Goal: Check status

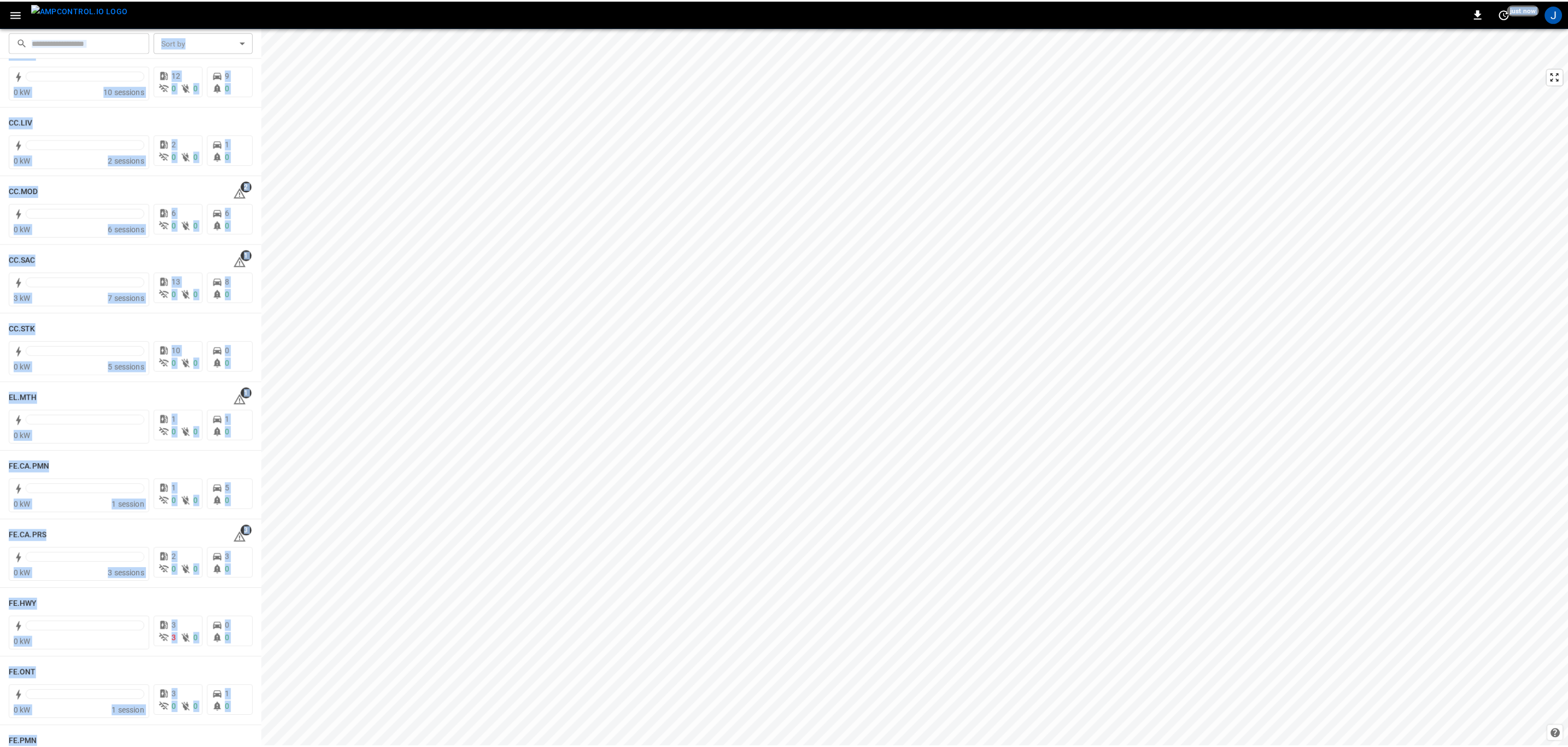
scroll to position [646, 0]
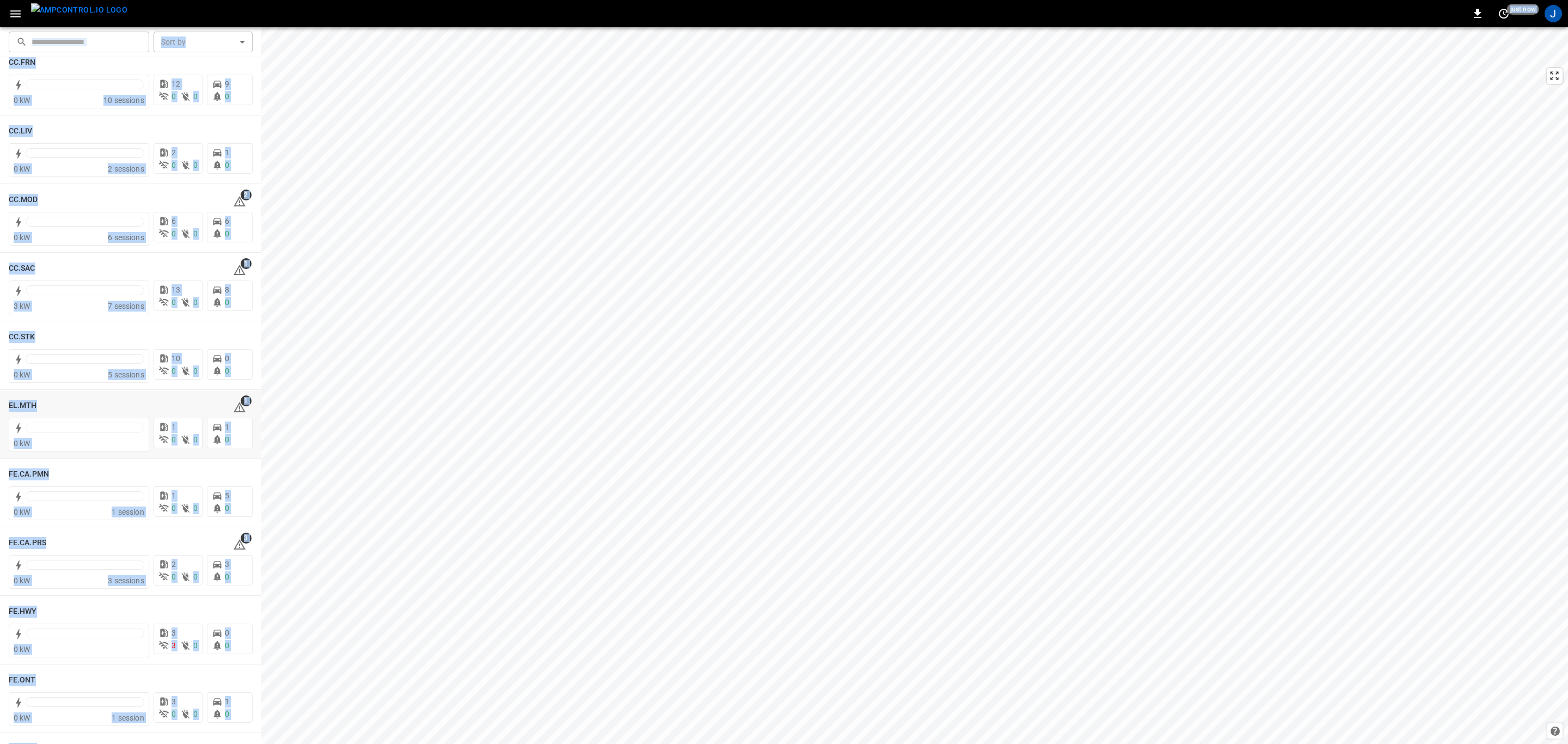
click at [21, 402] on h6 "EL.MTH" at bounding box center [23, 406] width 28 height 12
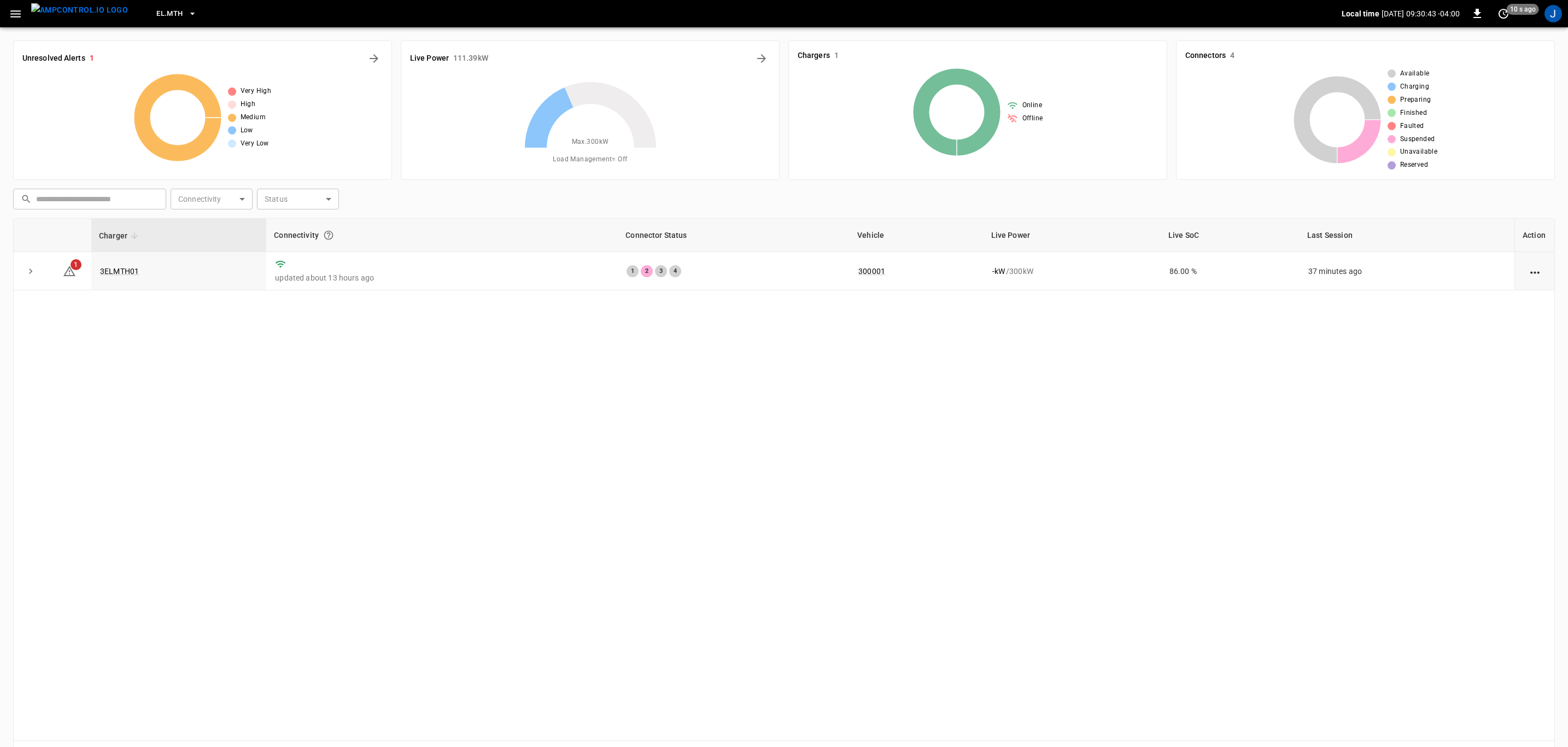
click at [126, 272] on link "3ELMTH01" at bounding box center [119, 271] width 39 height 9
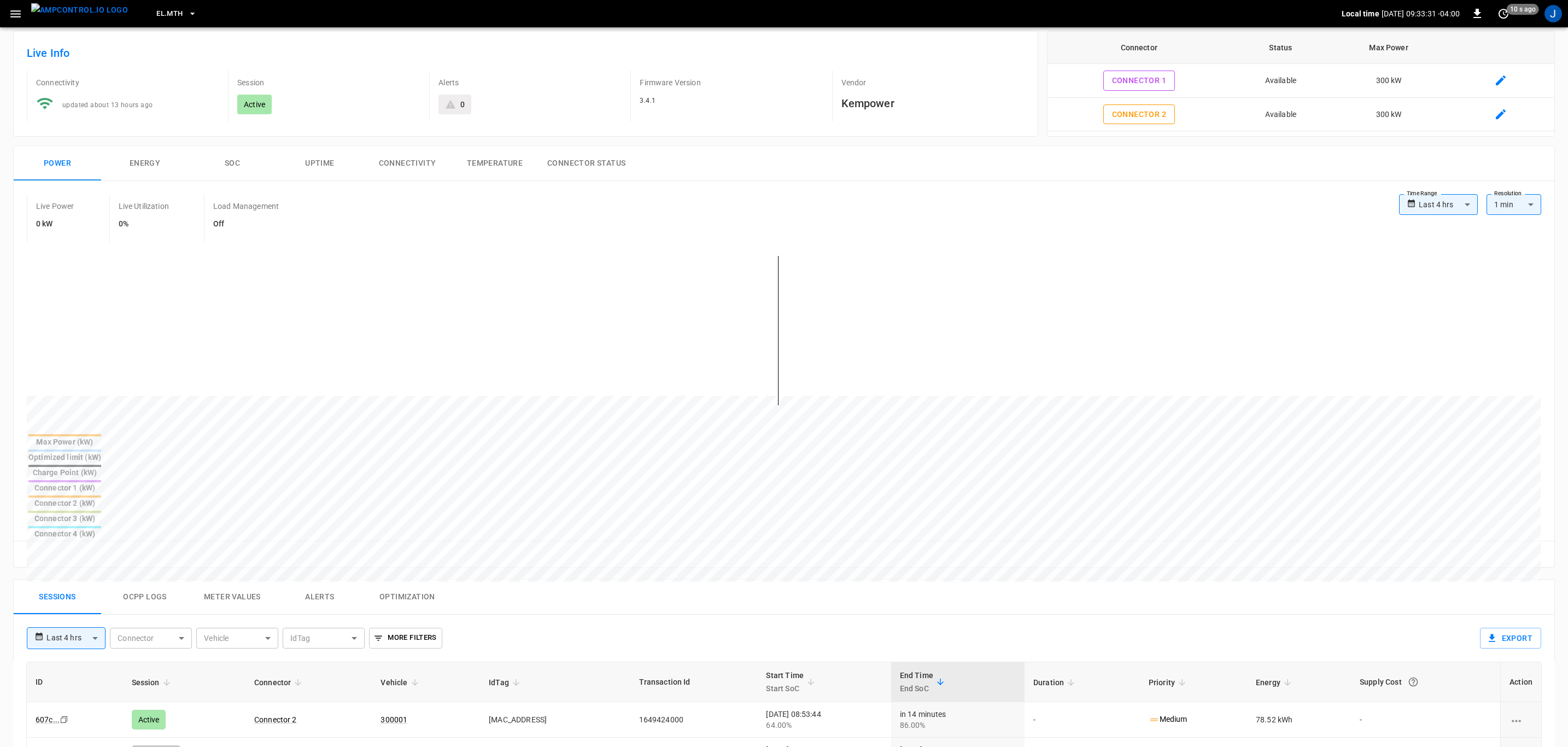
scroll to position [82, 0]
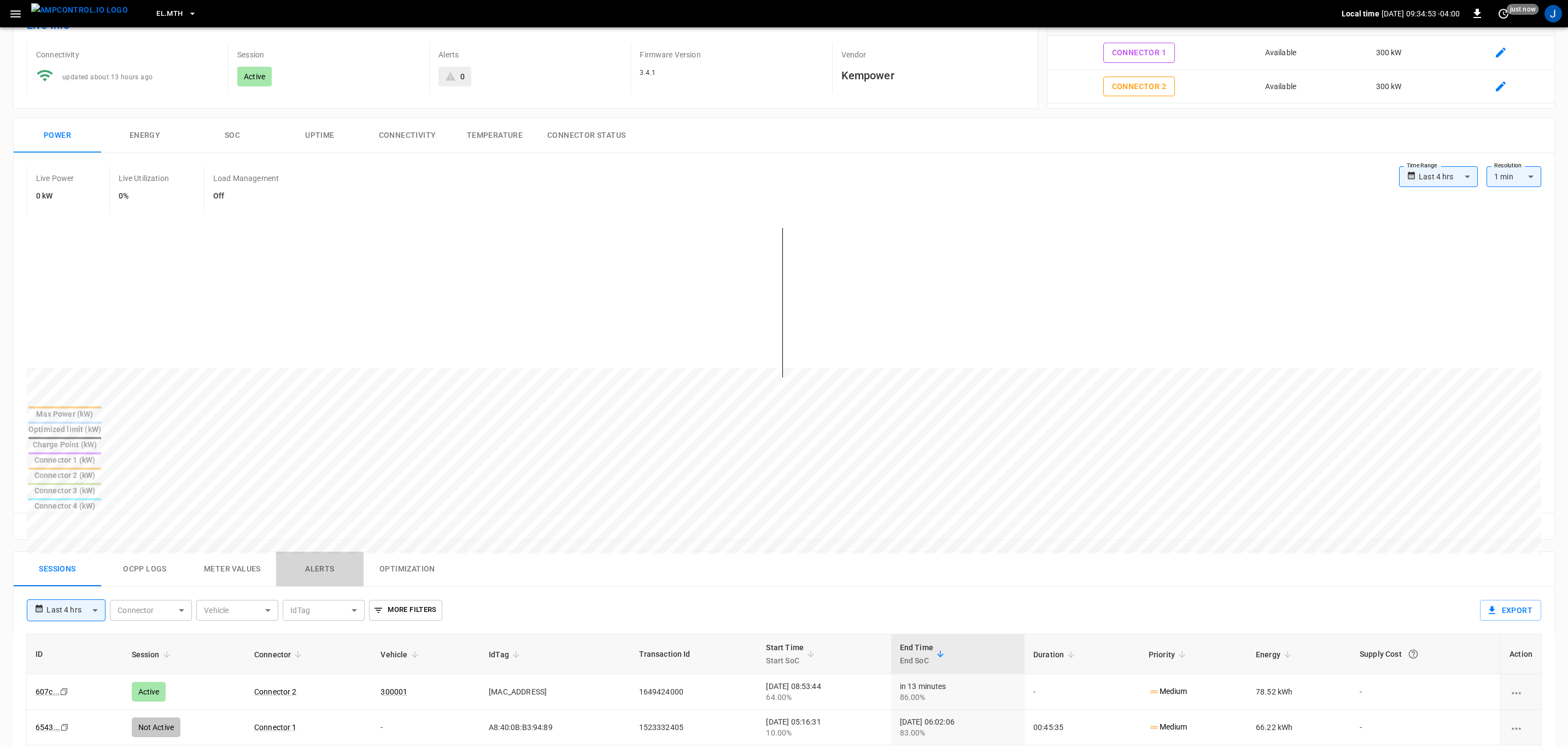
click at [322, 552] on button "Alerts" at bounding box center [320, 569] width 88 height 35
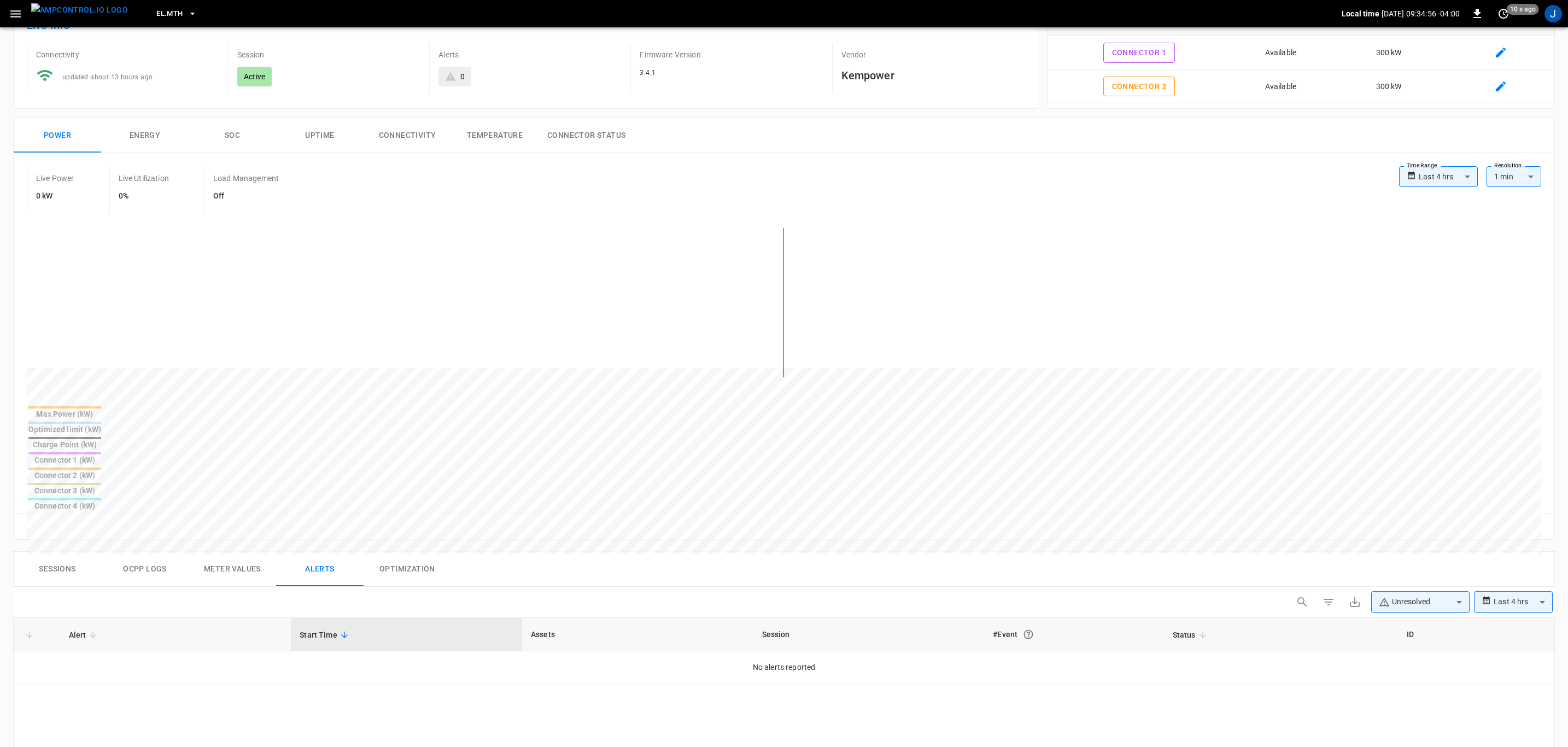
click at [74, 552] on button "Sessions" at bounding box center [58, 569] width 88 height 35
